Goal: Transaction & Acquisition: Subscribe to service/newsletter

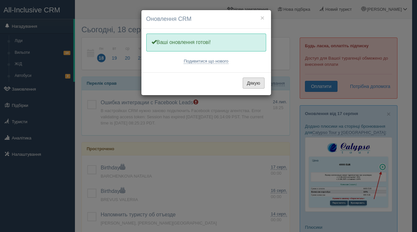
click at [256, 85] on button "Дякую" at bounding box center [254, 83] width 22 height 11
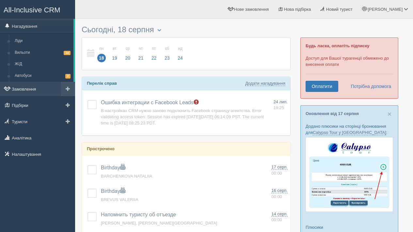
click at [30, 89] on link "Замовлення" at bounding box center [37, 89] width 75 height 14
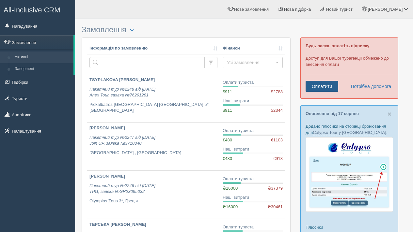
click at [322, 89] on link "Оплатити" at bounding box center [321, 86] width 33 height 11
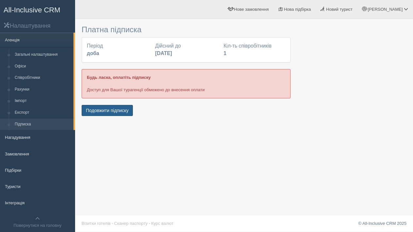
click at [121, 109] on button "Подовжити підписку" at bounding box center [107, 110] width 51 height 11
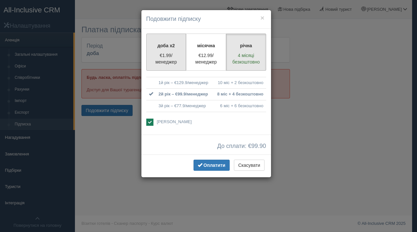
click at [169, 54] on p "€1.99/менеджер" at bounding box center [167, 58] width 32 height 13
radio input "true"
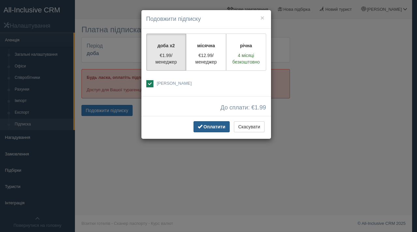
click at [205, 125] on span "Оплатити" at bounding box center [215, 126] width 22 height 5
